Goal: Transaction & Acquisition: Obtain resource

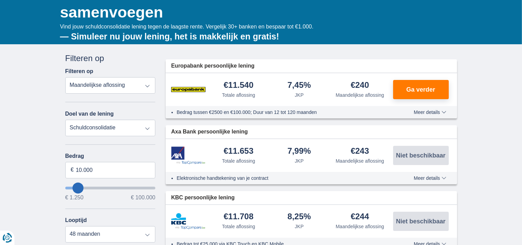
scroll to position [172, 0]
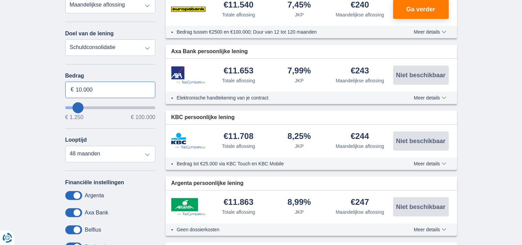
click at [79, 88] on input "10.000" at bounding box center [110, 90] width 90 height 16
type input "1.250"
type input "1250"
select select "24"
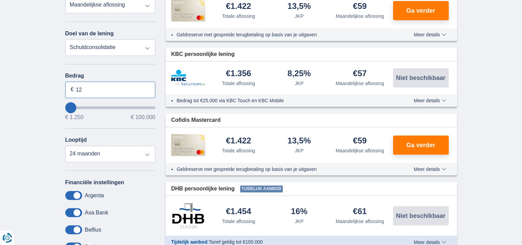
type input "1"
type input "42.000"
click at [131, 147] on select "12 maanden 18 maanden 24 maanden" at bounding box center [110, 154] width 90 height 16
type input "42250"
select select "120"
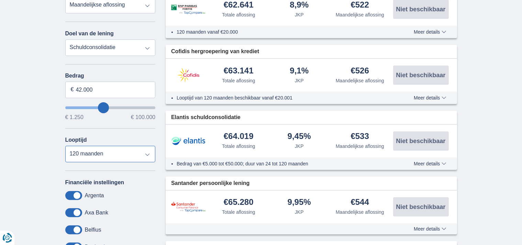
click at [65, 146] on select "12 maanden 18 maanden 24 maanden 30 maanden 36 maanden 42 maanden 48 maanden 60…" at bounding box center [110, 154] width 90 height 16
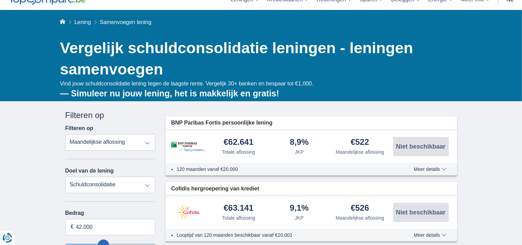
click at [146, 183] on select "Persoonlijke lening Auto Moto / fiets Mobilhome / caravan Renovatie Energie Sch…" at bounding box center [110, 185] width 90 height 16
select select "education"
click at [65, 177] on select "Persoonlijke lening Auto Moto / fiets Mobilhome / caravan Renovatie Energie Sch…" at bounding box center [110, 185] width 90 height 16
type input "7.500"
type input "7250"
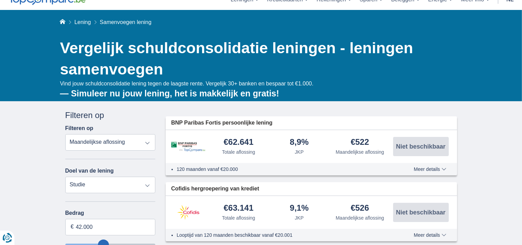
select select "42"
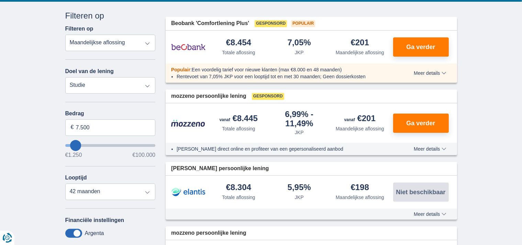
scroll to position [137, 0]
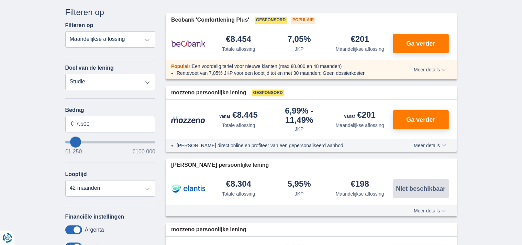
type input "10250"
type input "10.250"
select select "60"
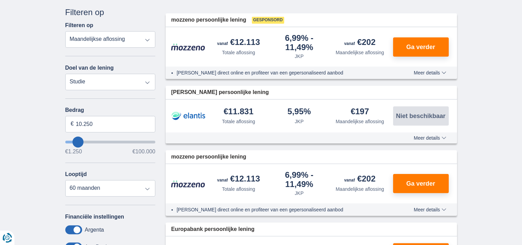
type input "9250"
type input "9.250"
select select "48"
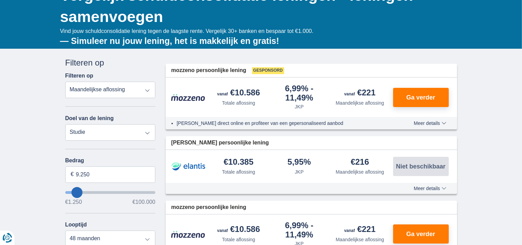
scroll to position [34, 0]
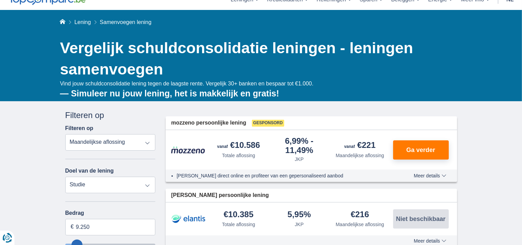
click at [145, 183] on select "Persoonlijke lening Auto Moto / fiets Mobilhome / caravan Renovatie Energie Sch…" at bounding box center [110, 185] width 90 height 16
select select "personalLoan"
click at [65, 177] on select "Persoonlijke lening Auto Moto / fiets Mobilhome / caravan Renovatie Energie Sch…" at bounding box center [110, 185] width 90 height 16
type input "7.500"
type input "7250"
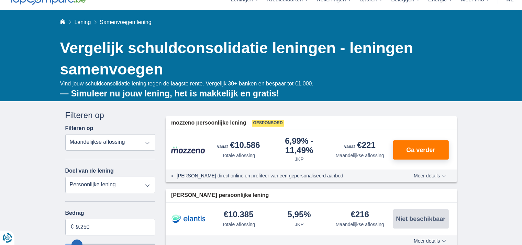
select select "42"
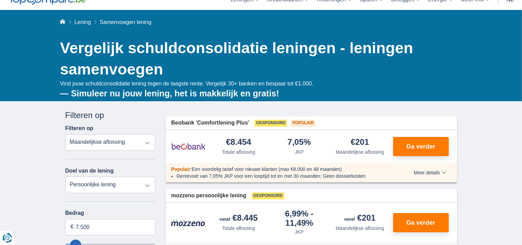
scroll to position [69, 0]
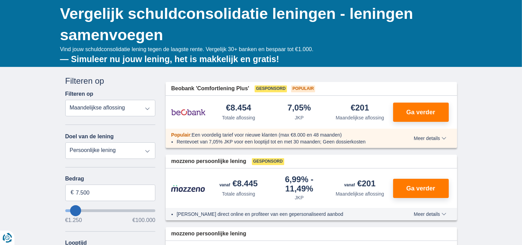
type input "12.250"
type input "12250"
select select "60"
type input "13.250"
type input "16250"
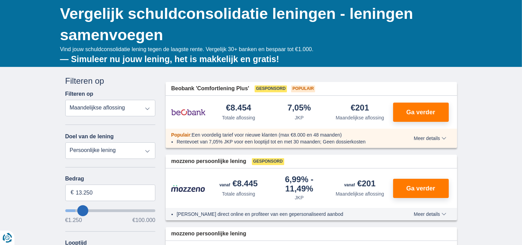
type input "16.250"
select select "84"
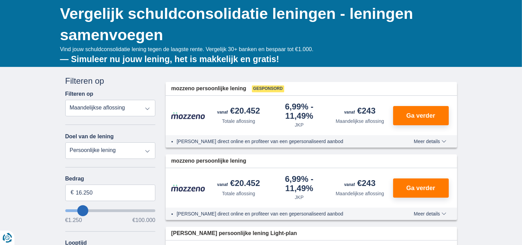
type input "20250"
type input "20.250"
select select "120"
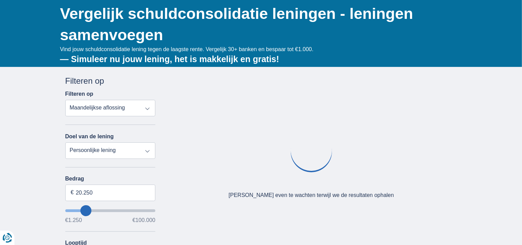
type input "40250"
click at [102, 210] on input "wantToBorrow" at bounding box center [110, 211] width 90 height 3
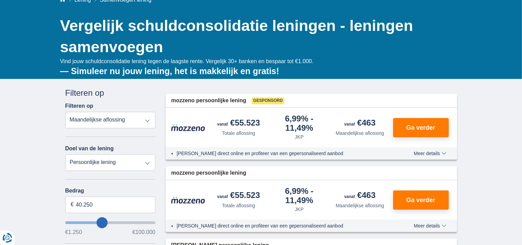
scroll to position [69, 0]
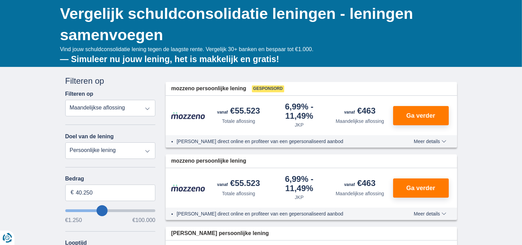
type input "39.250"
type input "39250"
type input "40.250"
type input "40250"
click at [92, 190] on input "40.250" at bounding box center [110, 193] width 90 height 16
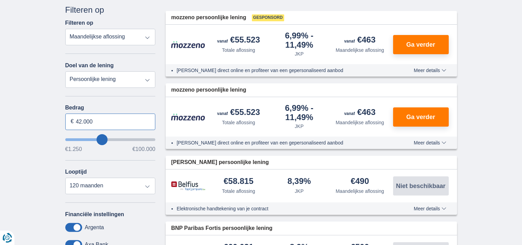
scroll to position [137, 0]
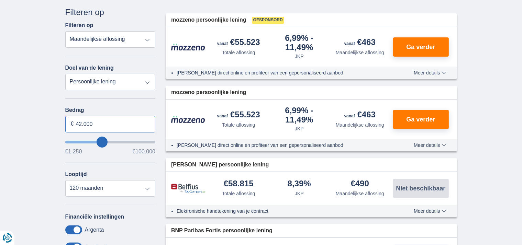
type input "42.000"
click at [149, 79] on select "Persoonlijke lening Auto Moto / fiets Mobilhome / caravan Renovatie Energie Sch…" at bounding box center [110, 82] width 90 height 16
type input "42250"
select select "energySavings"
click at [65, 74] on select "Persoonlijke lening Auto Moto / fiets Mobilhome / caravan Renovatie Energie Sch…" at bounding box center [110, 82] width 90 height 16
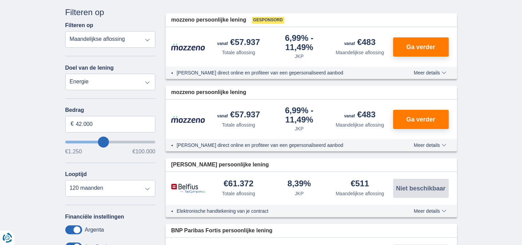
type input "15.000"
type input "15250"
select select "60"
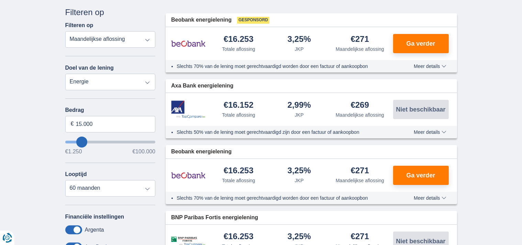
type input "14.250"
type input "14250"
type input "15.250"
type input "15250"
select select "84"
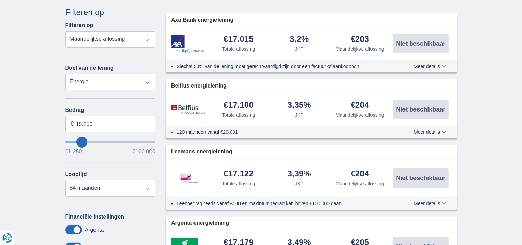
type input "26.250"
type input "26250"
click at [91, 141] on input "wantToBorrow" at bounding box center [110, 142] width 90 height 3
select select "120"
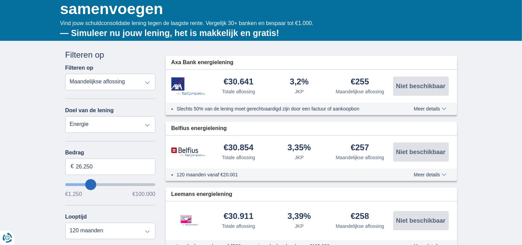
scroll to position [103, 0]
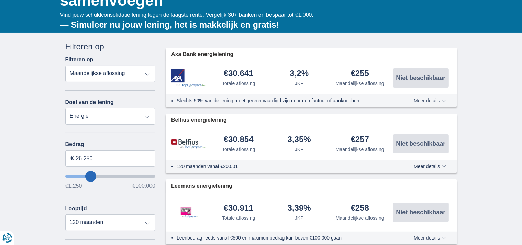
type input "35.250"
type input "35250"
click at [98, 175] on input "wantToBorrow" at bounding box center [110, 176] width 90 height 3
type input "44.250"
type input "44250"
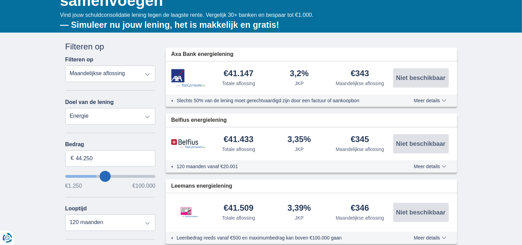
click at [105, 175] on input "wantToBorrow" at bounding box center [110, 176] width 90 height 3
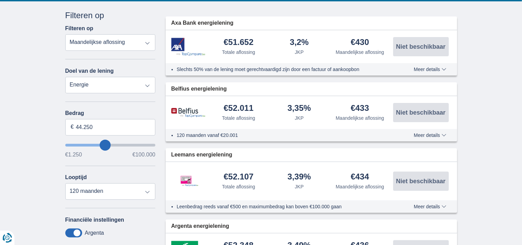
scroll to position [137, 0]
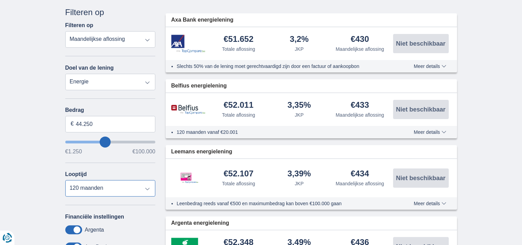
click at [147, 190] on select "12 maanden 18 maanden 24 maanden 30 maanden 36 maanden 42 maanden 48 maanden 60…" at bounding box center [110, 188] width 90 height 16
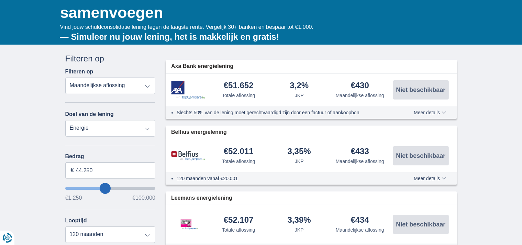
scroll to position [103, 0]
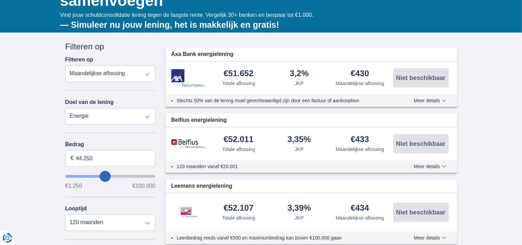
click at [148, 117] on select "Persoonlijke lening Auto Moto / fiets Mobilhome / caravan Renovatie Energie Sch…" at bounding box center [110, 116] width 90 height 16
select select "overdrafts"
click at [65, 108] on select "Persoonlijke lening Auto Moto / fiets Mobilhome / caravan Renovatie Energie Sch…" at bounding box center [110, 116] width 90 height 16
type input "2.000"
type input "2500"
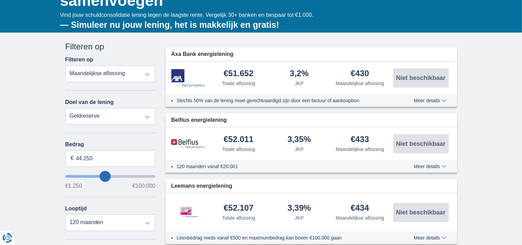
select select "24"
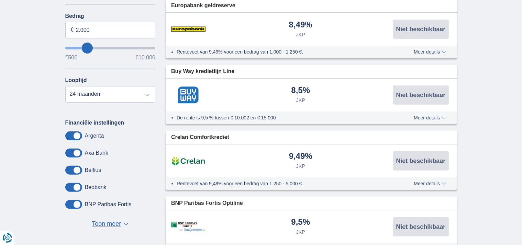
scroll to position [172, 0]
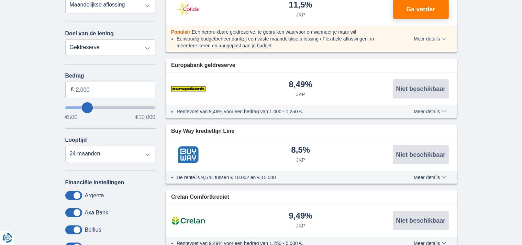
click at [148, 47] on select "Persoonlijke lening Auto Moto / fiets Mobilhome / caravan Renovatie Energie Sch…" at bounding box center [110, 47] width 90 height 16
select select "renovationLoan"
click at [65, 39] on select "Persoonlijke lening Auto Moto / fiets Mobilhome / caravan Renovatie Energie Sch…" at bounding box center [110, 47] width 90 height 16
type input "15.000"
type input "15250"
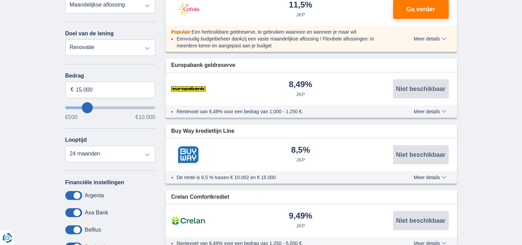
select select "60"
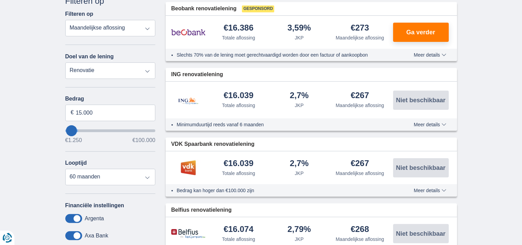
scroll to position [137, 0]
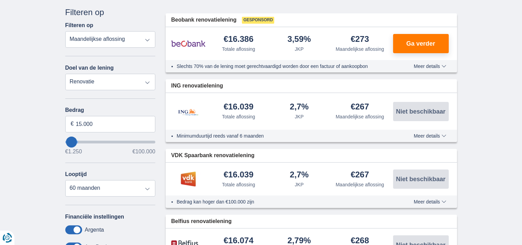
type input "42.250"
type input "42250"
click at [103, 142] on input "wantToBorrow" at bounding box center [110, 142] width 90 height 3
select select "120"
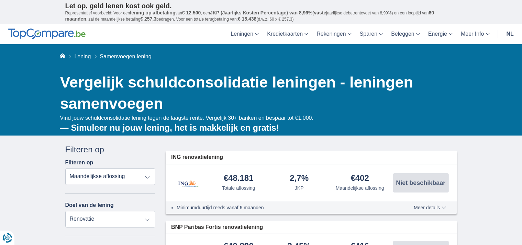
scroll to position [69, 0]
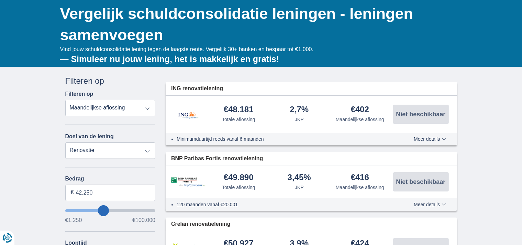
type input "47250"
click at [98, 190] on input "47.250" at bounding box center [110, 193] width 90 height 16
type input "4"
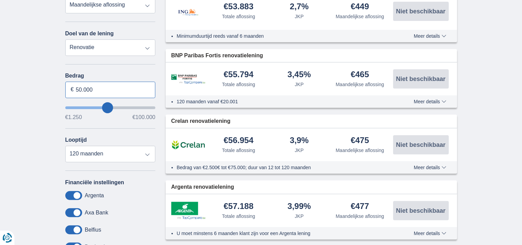
scroll to position [103, 0]
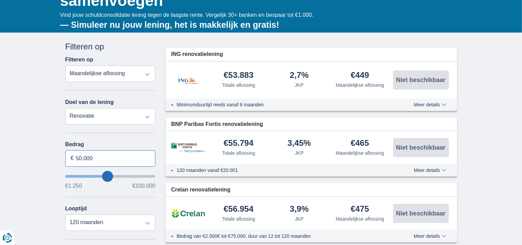
type input "50.000"
click at [442, 105] on span "Meer details" at bounding box center [430, 104] width 32 height 5
type input "50250"
